Goal: Information Seeking & Learning: Learn about a topic

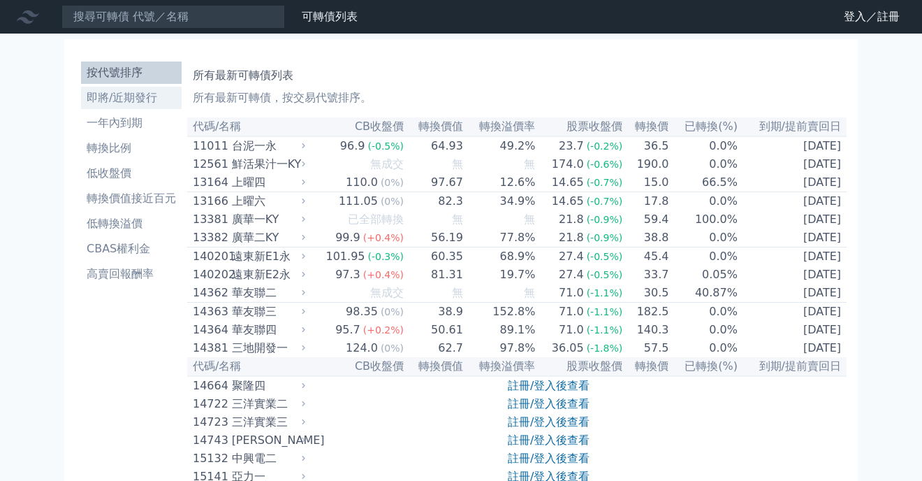
click at [99, 99] on li "即將/近期發行" at bounding box center [131, 97] width 101 height 17
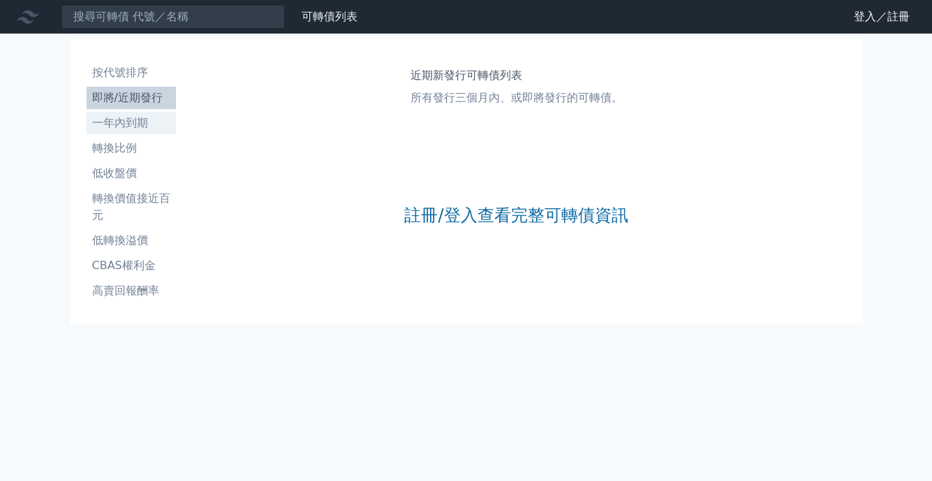
click at [106, 118] on li "一年內到期" at bounding box center [131, 123] width 89 height 17
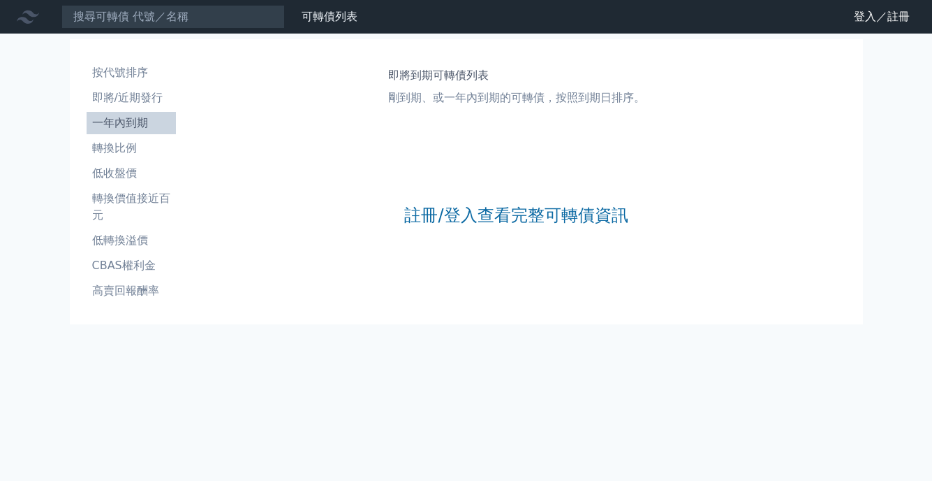
click at [118, 151] on li "轉換比例" at bounding box center [131, 148] width 89 height 17
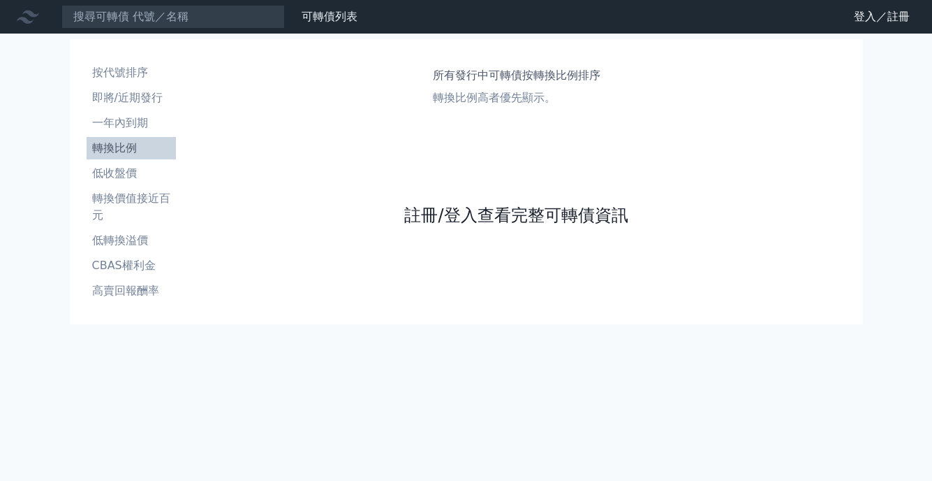
click at [525, 225] on link "註冊/登入查看完整可轉債資訊" at bounding box center [516, 215] width 224 height 22
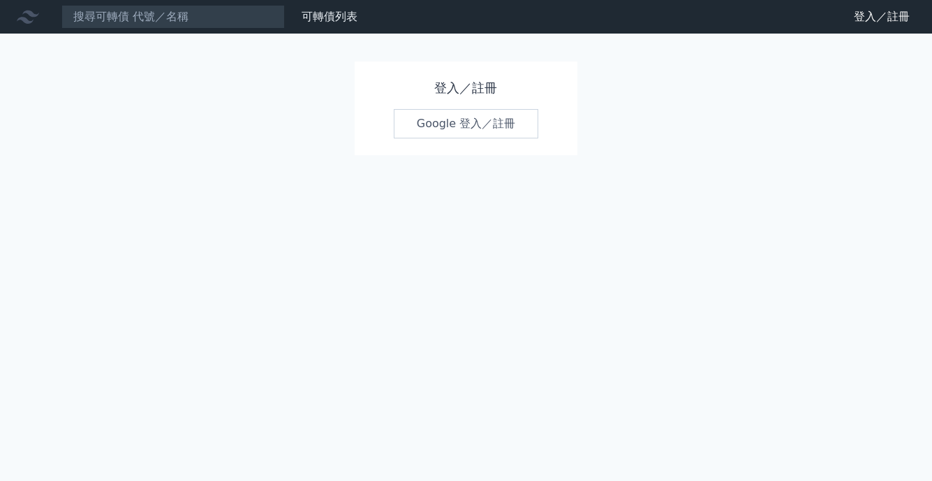
click at [434, 124] on link "Google 登入／註冊" at bounding box center [466, 123] width 145 height 29
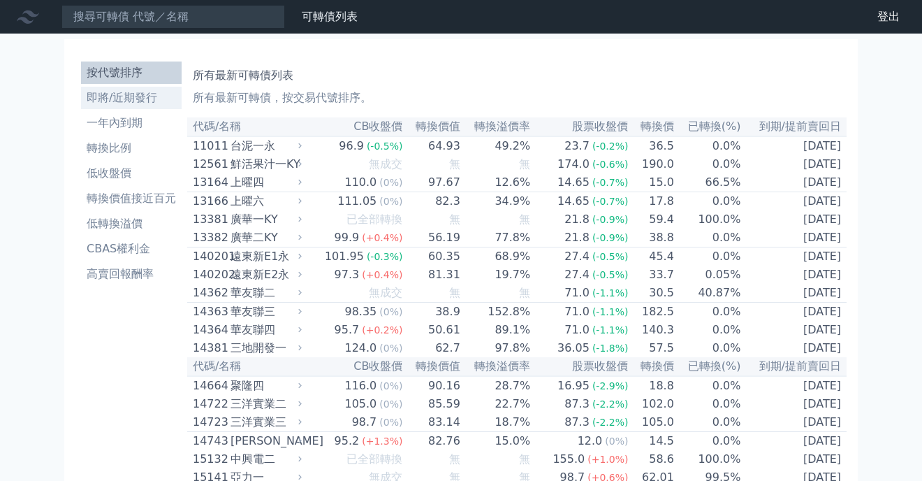
click at [103, 101] on li "即將/近期發行" at bounding box center [131, 97] width 101 height 17
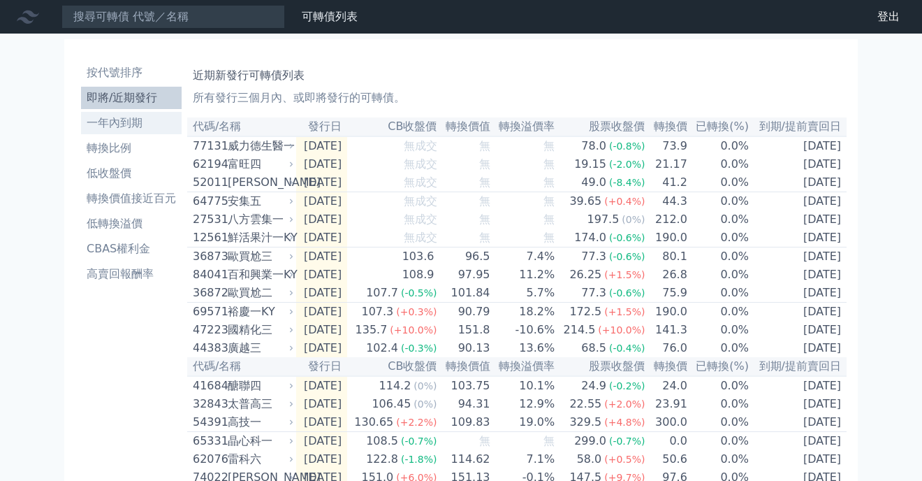
click at [145, 123] on li "一年內到期" at bounding box center [131, 123] width 101 height 17
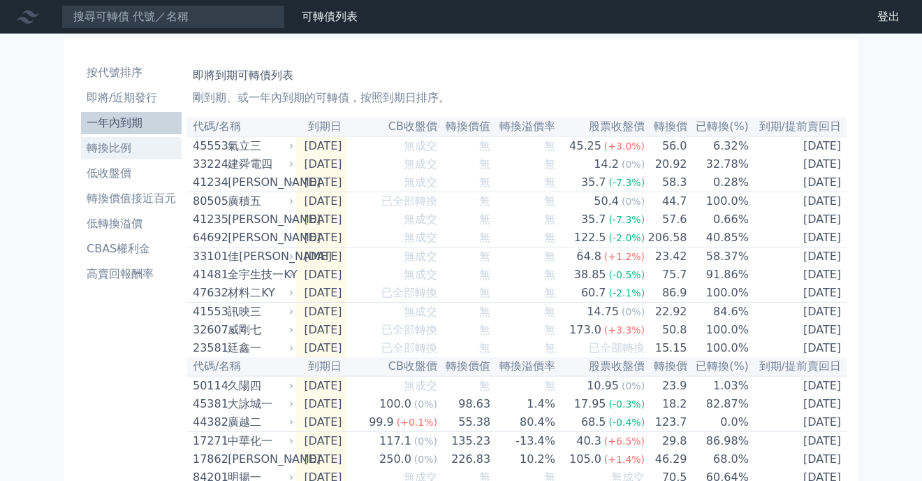
click at [135, 151] on li "轉換比例" at bounding box center [131, 148] width 101 height 17
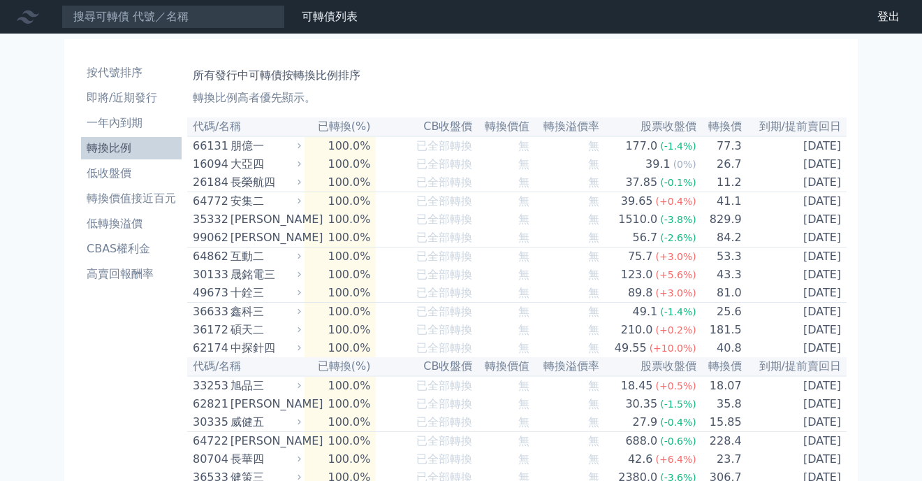
click at [237, 123] on th "代碼/名稱" at bounding box center [245, 126] width 117 height 19
click at [133, 174] on li "低收盤價" at bounding box center [131, 173] width 101 height 17
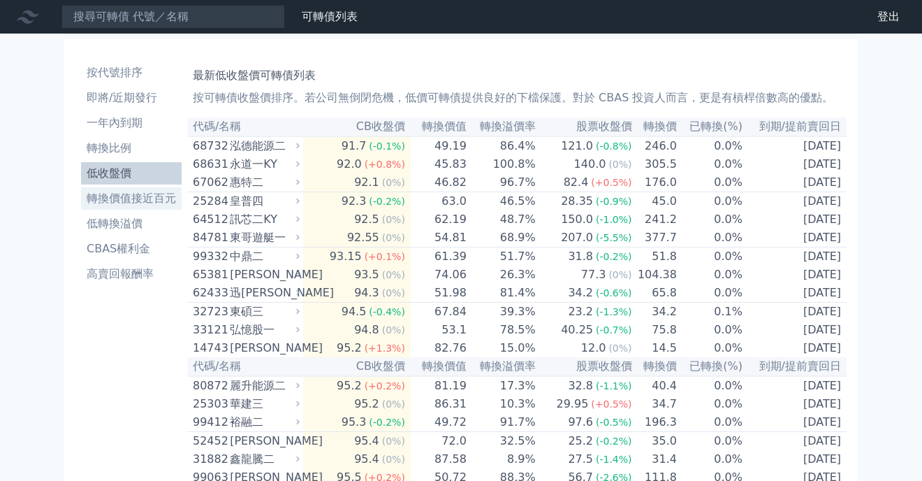
click at [131, 207] on li "轉換價值接近百元" at bounding box center [131, 198] width 101 height 17
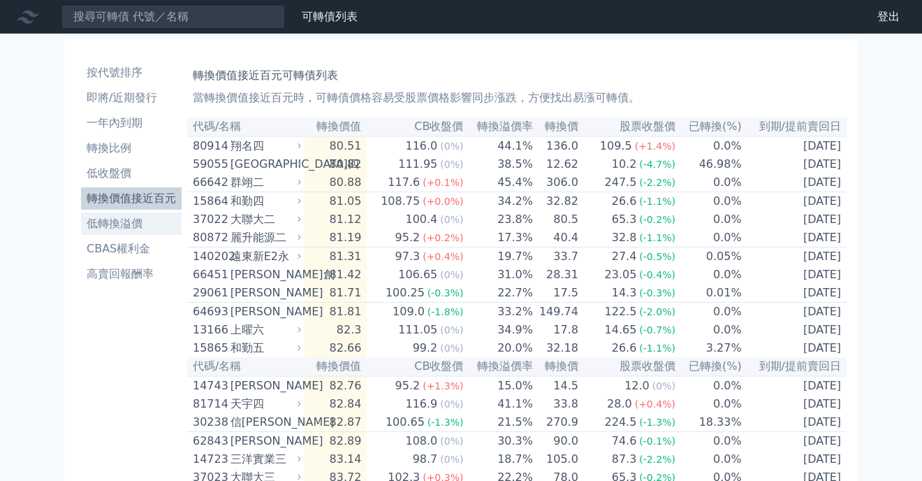
click at [127, 232] on link "低轉換溢價" at bounding box center [131, 223] width 101 height 22
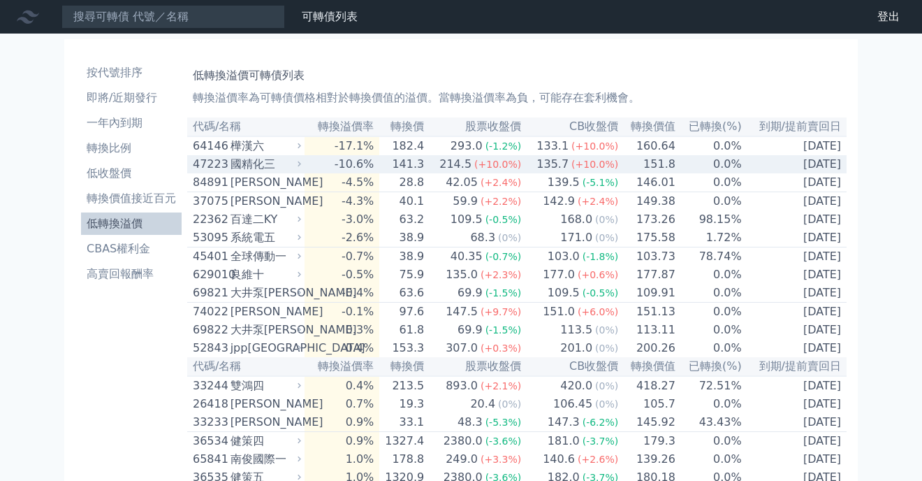
click at [268, 167] on div "國精化三" at bounding box center [264, 164] width 68 height 17
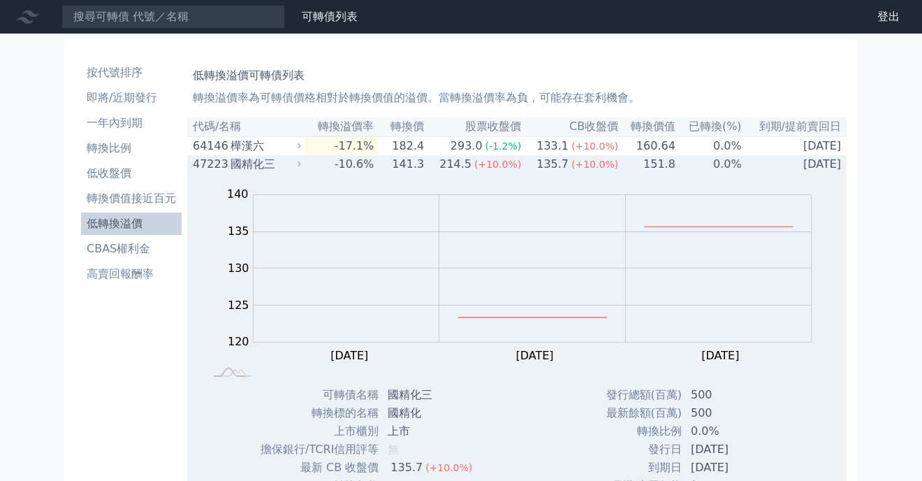
click at [268, 167] on div "國精化三" at bounding box center [264, 164] width 68 height 17
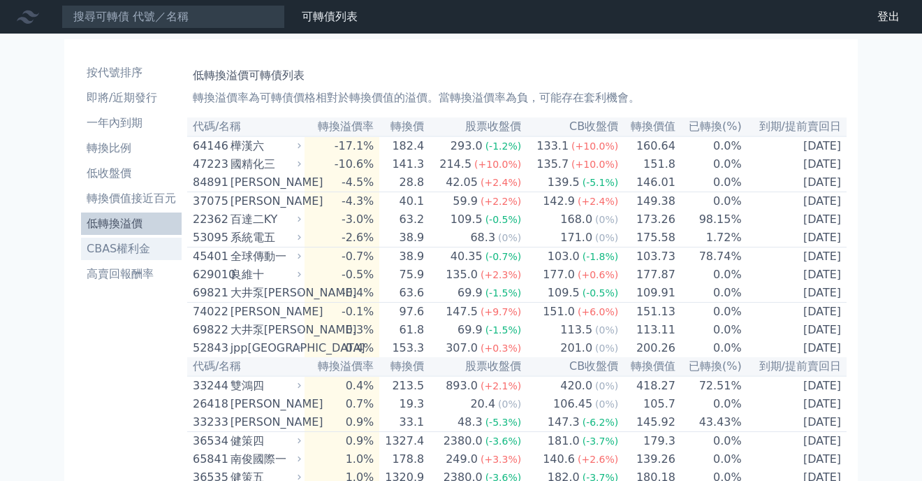
click at [136, 246] on li "CBAS權利金" at bounding box center [131, 248] width 101 height 17
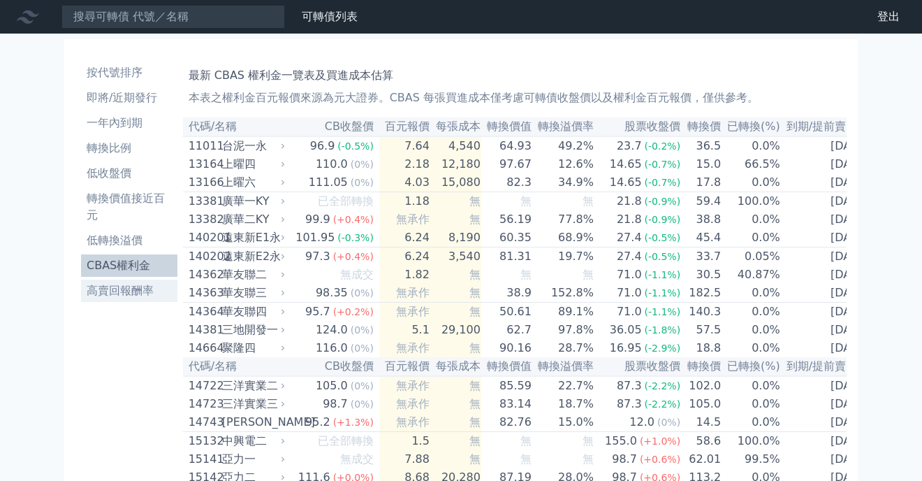
click at [137, 289] on li "高賣回報酬率" at bounding box center [129, 290] width 96 height 17
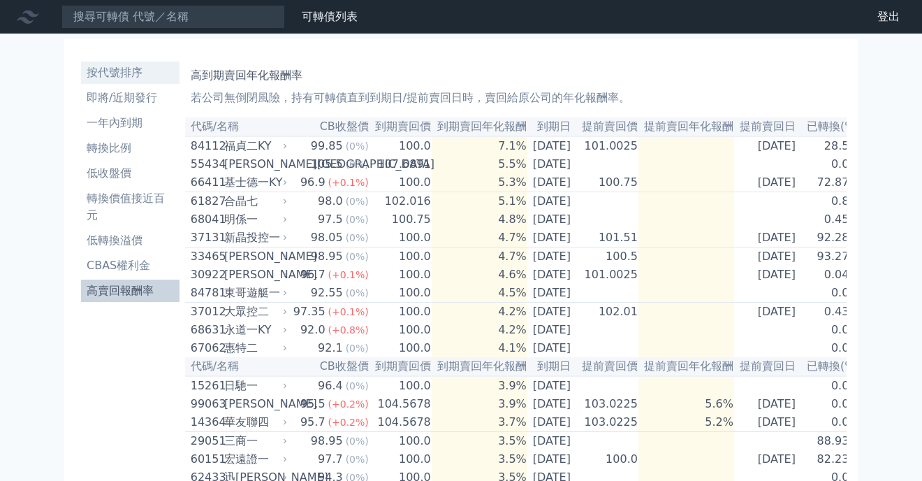
click at [122, 80] on li "按代號排序" at bounding box center [130, 72] width 98 height 17
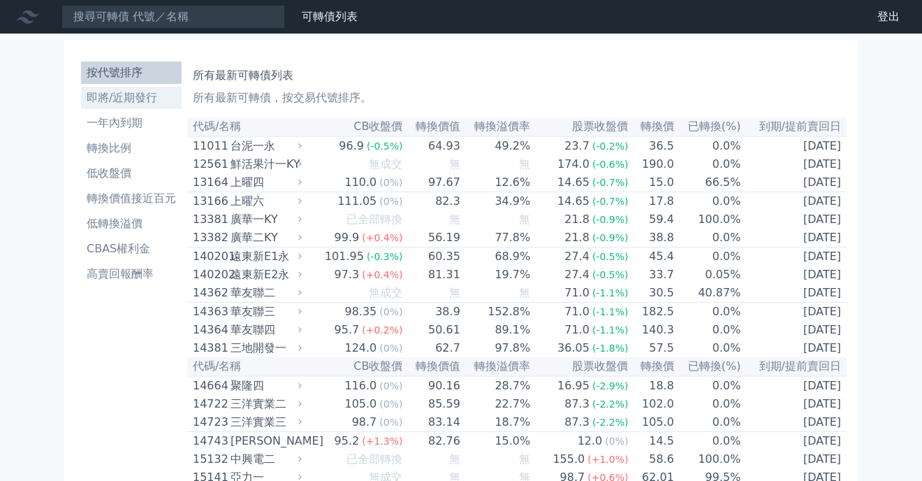
click at [139, 103] on li "即將/近期發行" at bounding box center [131, 97] width 101 height 17
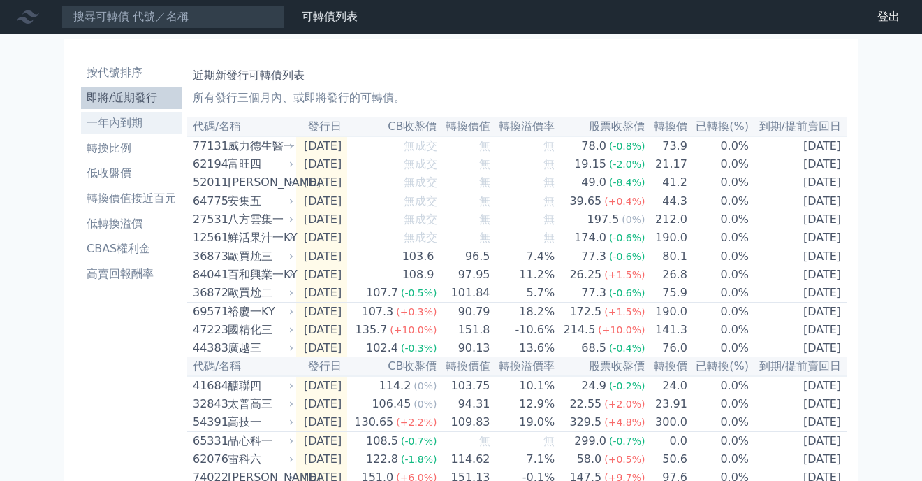
click at [138, 118] on li "一年內到期" at bounding box center [131, 123] width 101 height 17
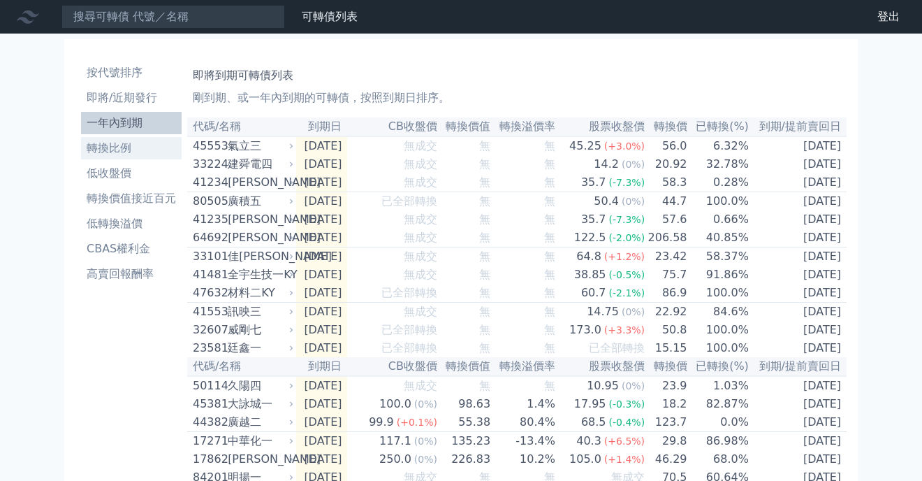
click at [140, 148] on li "轉換比例" at bounding box center [131, 148] width 101 height 17
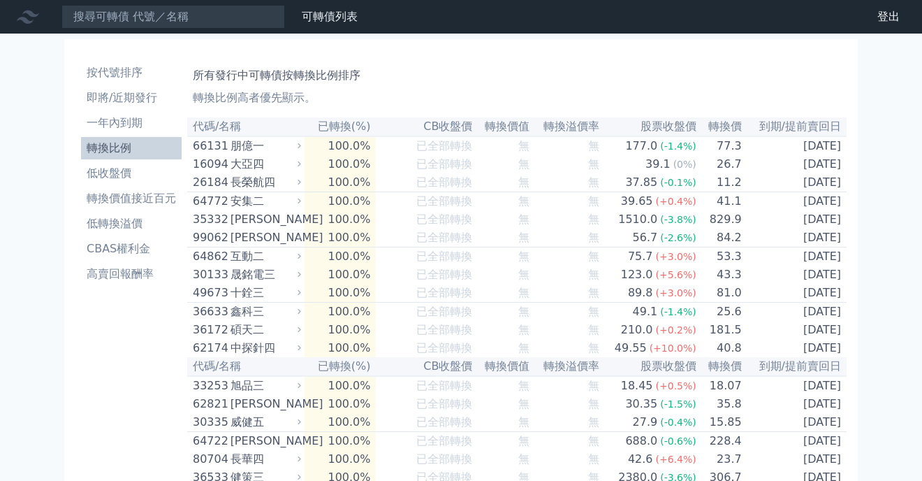
click at [136, 169] on li "低收盤價" at bounding box center [131, 173] width 101 height 17
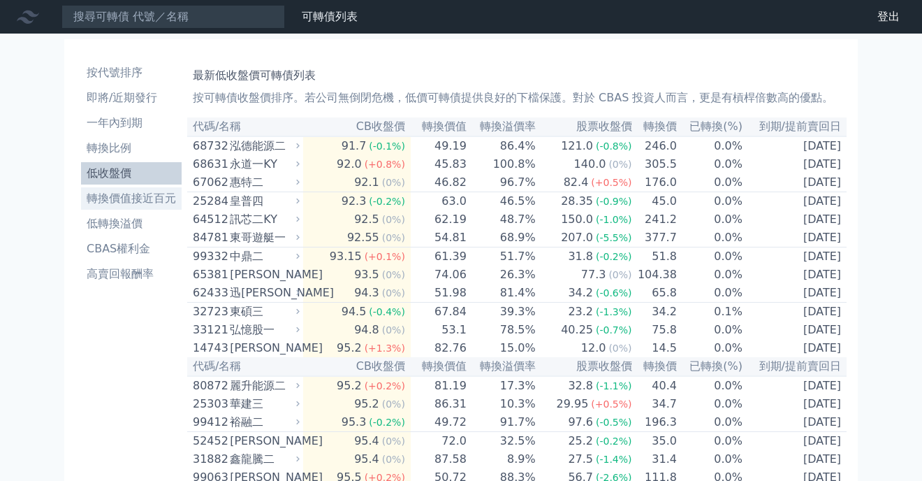
click at [140, 205] on li "轉換價值接近百元" at bounding box center [131, 198] width 101 height 17
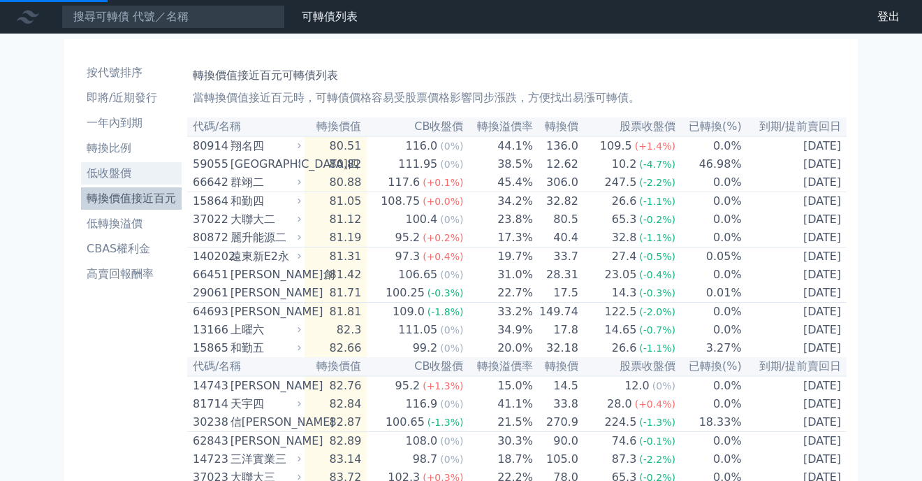
click at [142, 180] on li "低收盤價" at bounding box center [131, 173] width 101 height 17
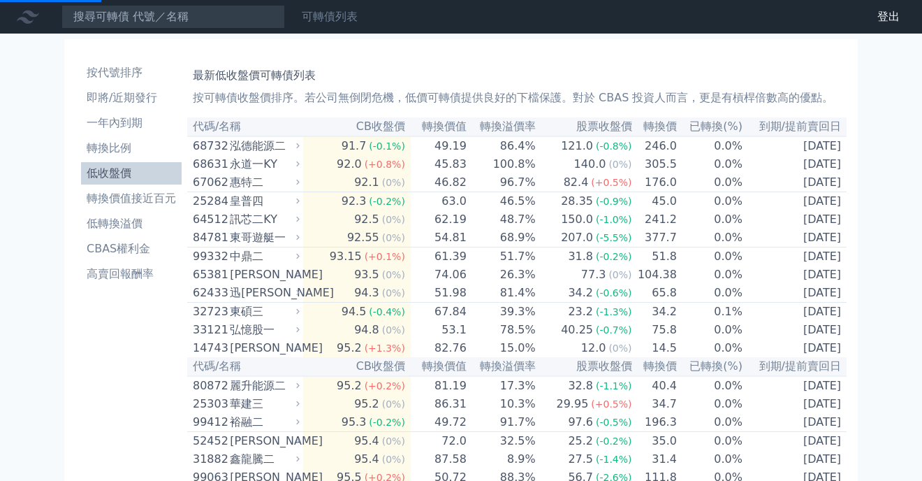
click at [328, 22] on link "可轉債列表" at bounding box center [330, 16] width 56 height 13
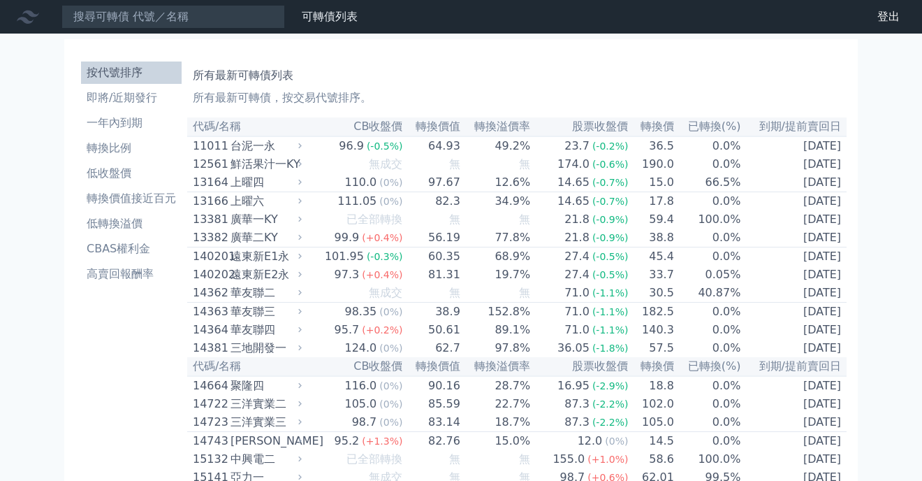
click at [0, 0] on link "財務數據" at bounding box center [0, 0] width 0 height 0
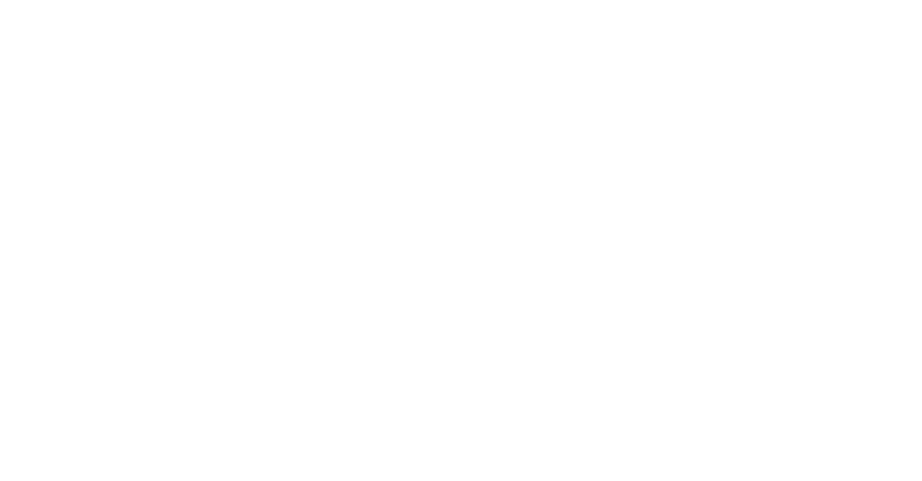
click link "可轉債列表"
click th "CB收盤價"
click p "所有最新可轉債，按交易代號排序。"
click th "代碼/名稱"
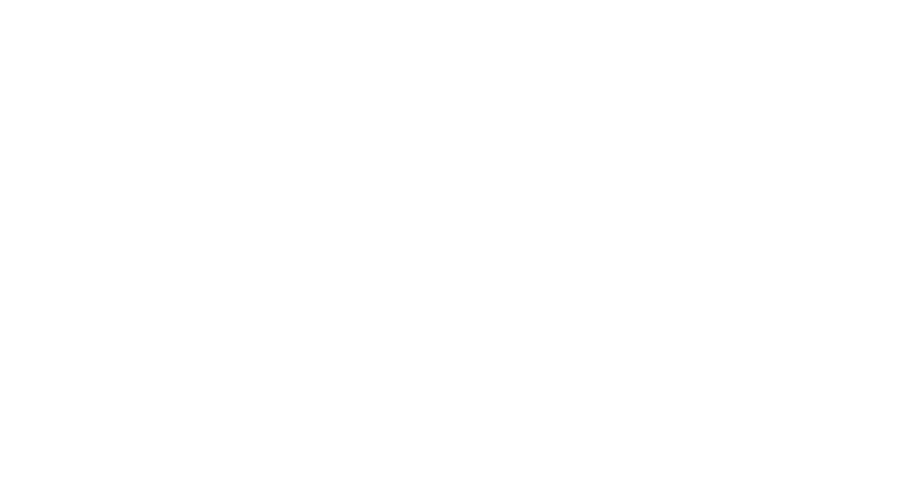
click li "即將/近期發行"
click li "轉換比例"
click link "一年內到期"
click li "一年內到期"
click li "即將/近期發行"
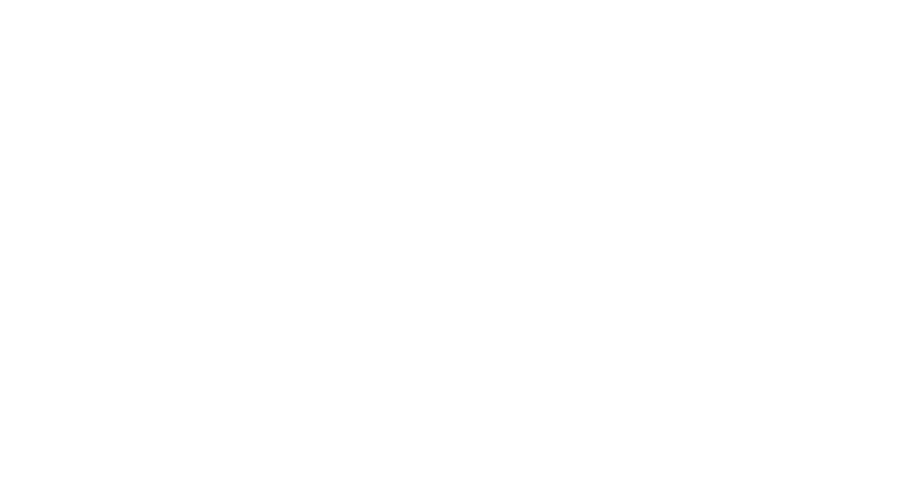
click div "百和興業一KY"
click link "財報狗"
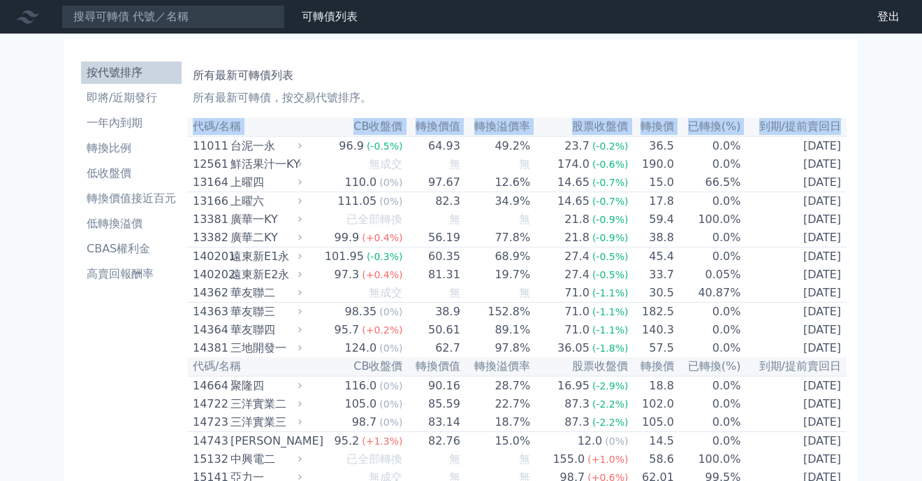
drag, startPoint x: 781, startPoint y: 135, endPoint x: 837, endPoint y: 186, distance: 76.2
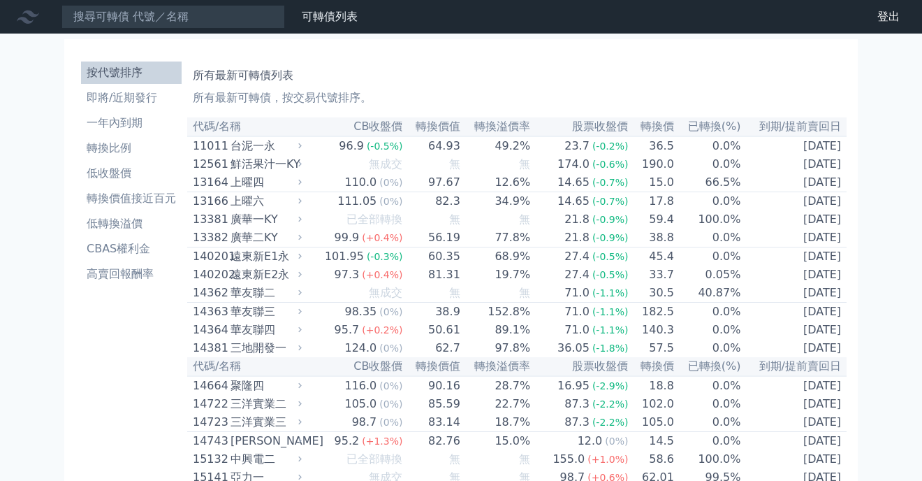
click at [571, 89] on p "所有最新可轉債，按交易代號排序。" at bounding box center [517, 97] width 648 height 17
click at [249, 98] on p "所有最新可轉債，按交易代號排序。" at bounding box center [517, 97] width 648 height 17
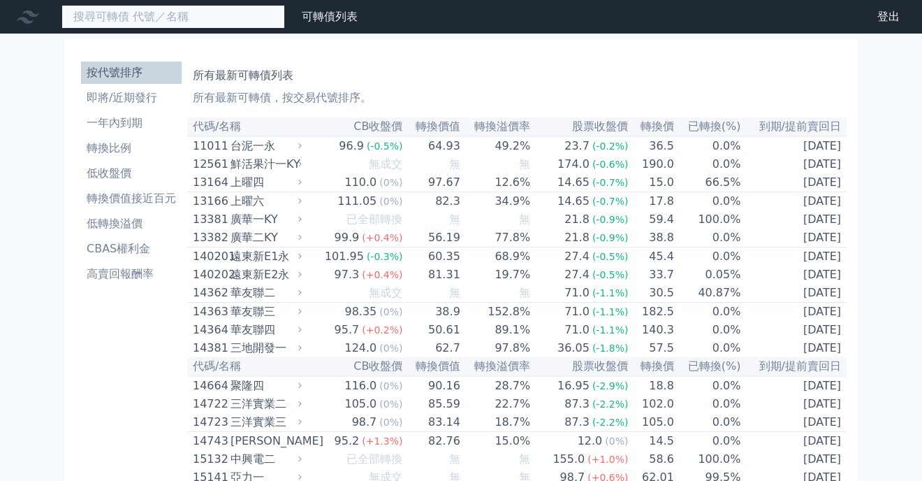
click at [214, 18] on input at bounding box center [173, 17] width 224 height 24
paste input "百和興業"
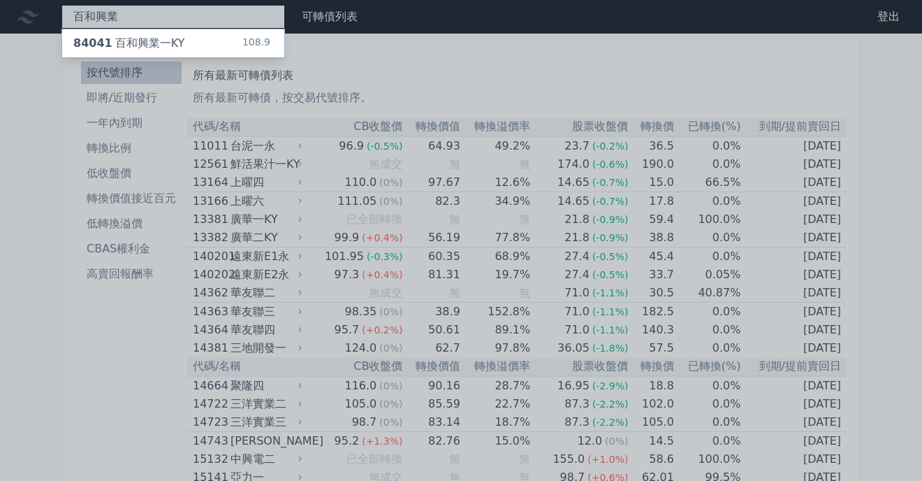
type input "百和興業"
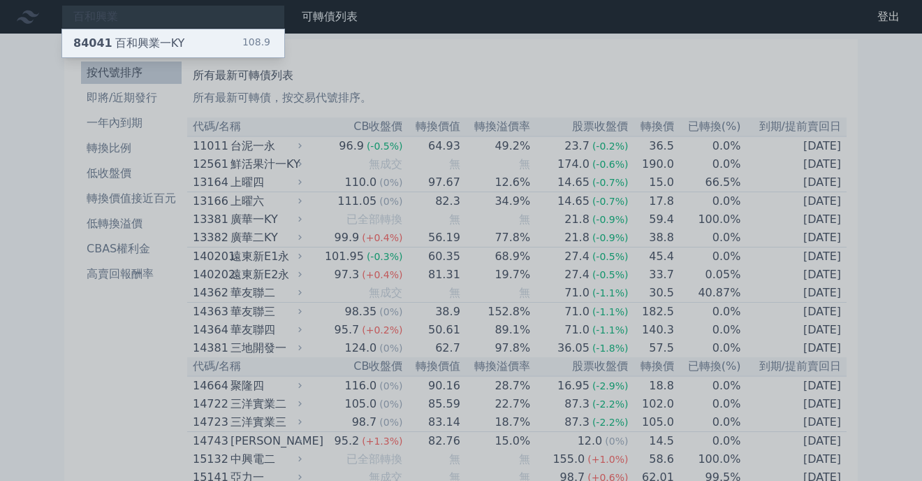
click at [146, 41] on div "84041 百和興業一KY" at bounding box center [128, 43] width 111 height 17
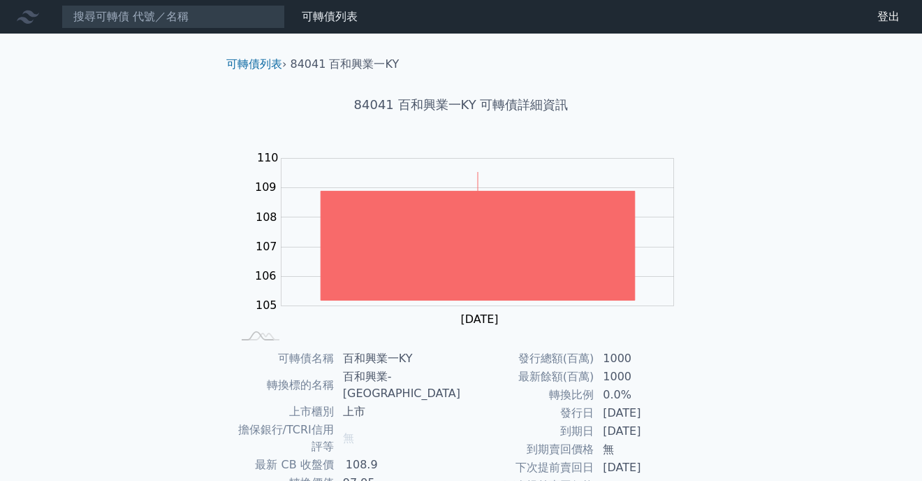
scroll to position [184, 0]
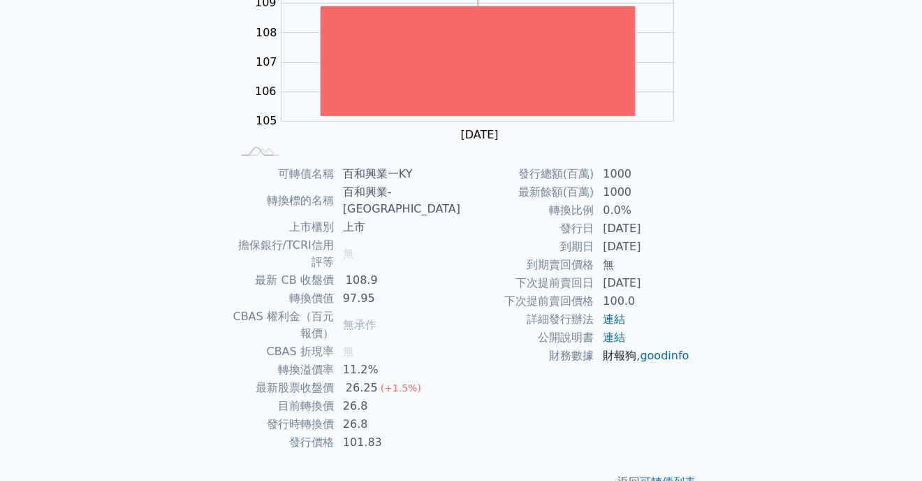
click at [610, 354] on link "財報狗" at bounding box center [620, 355] width 34 height 13
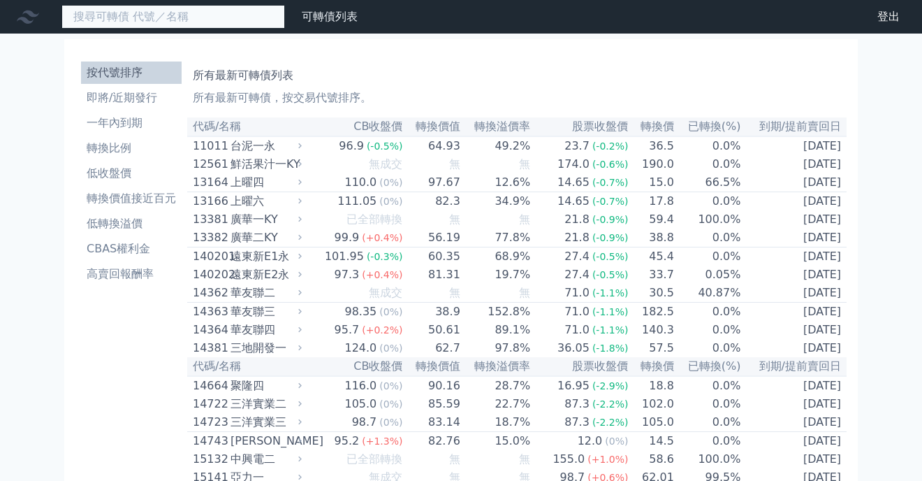
click at [85, 14] on input at bounding box center [173, 17] width 224 height 24
paste input "台灣大四"
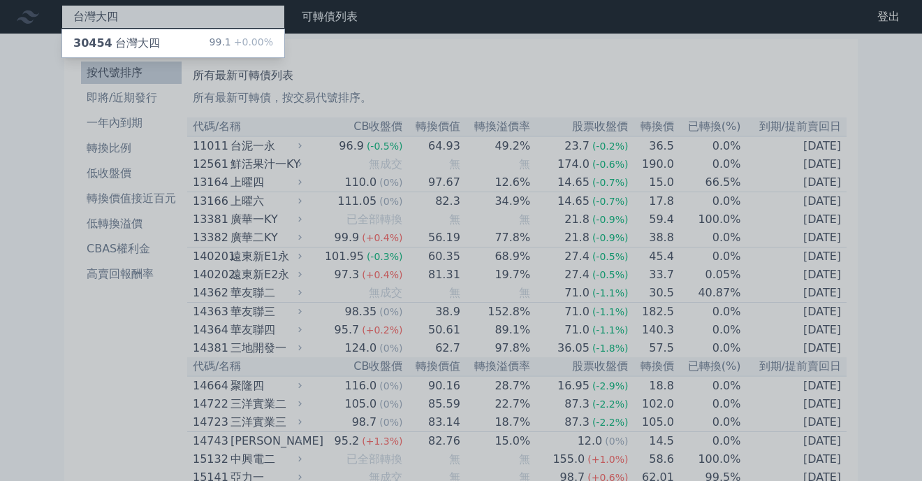
type input "台灣大四"
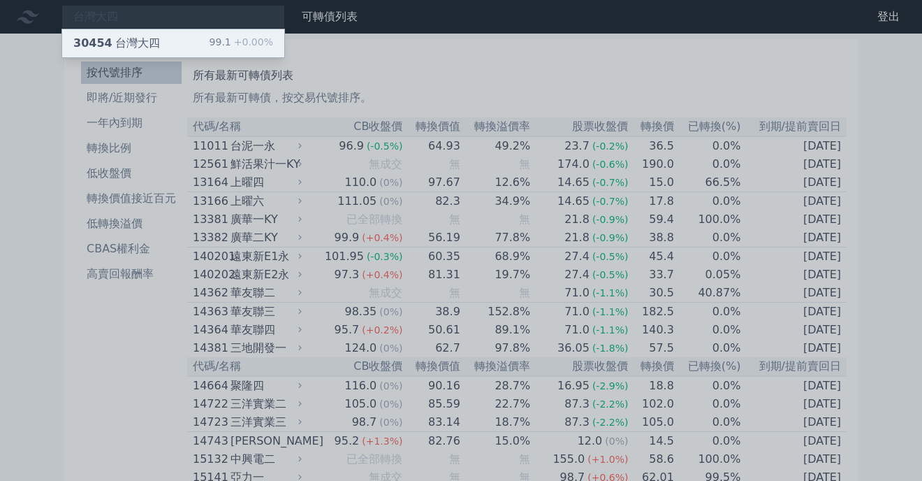
click at [159, 38] on div "30454 台灣大四 99.1 +0.00%" at bounding box center [173, 43] width 222 height 28
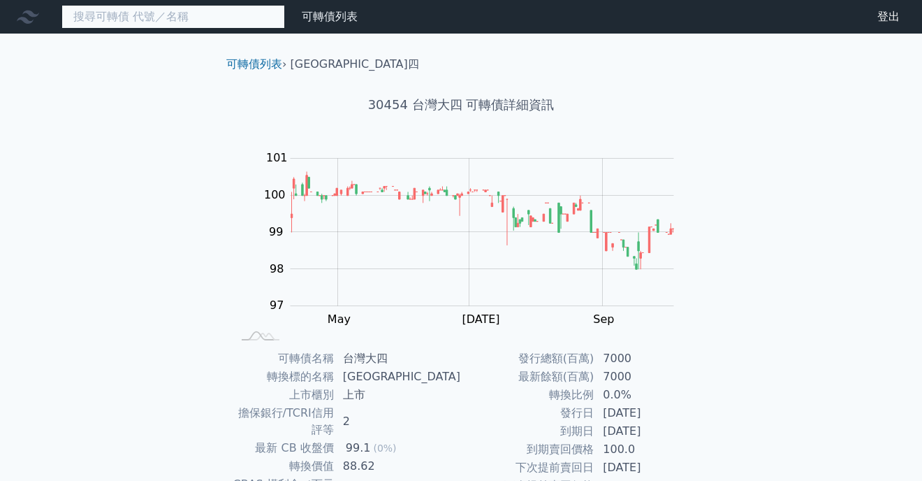
click at [176, 13] on input at bounding box center [173, 17] width 224 height 24
paste input "[PERSON_NAME]"
type input "[PERSON_NAME]"
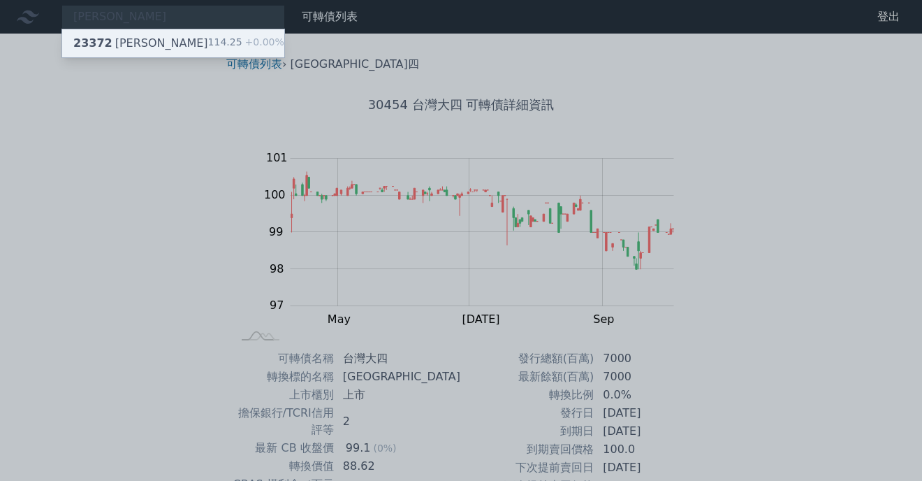
click at [198, 43] on div "23372 旺宏二 114.25 +0.00%" at bounding box center [173, 43] width 222 height 28
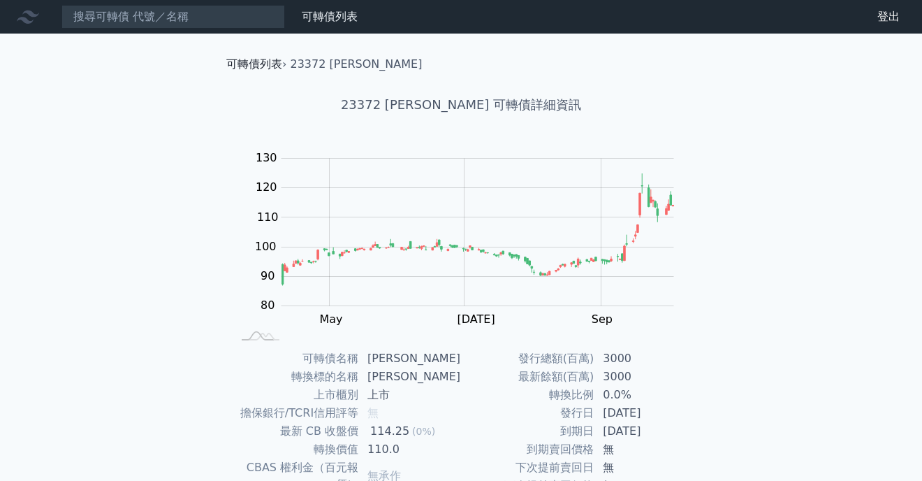
click at [259, 68] on link "可轉債列表" at bounding box center [254, 63] width 56 height 13
